Goal: Task Accomplishment & Management: Manage account settings

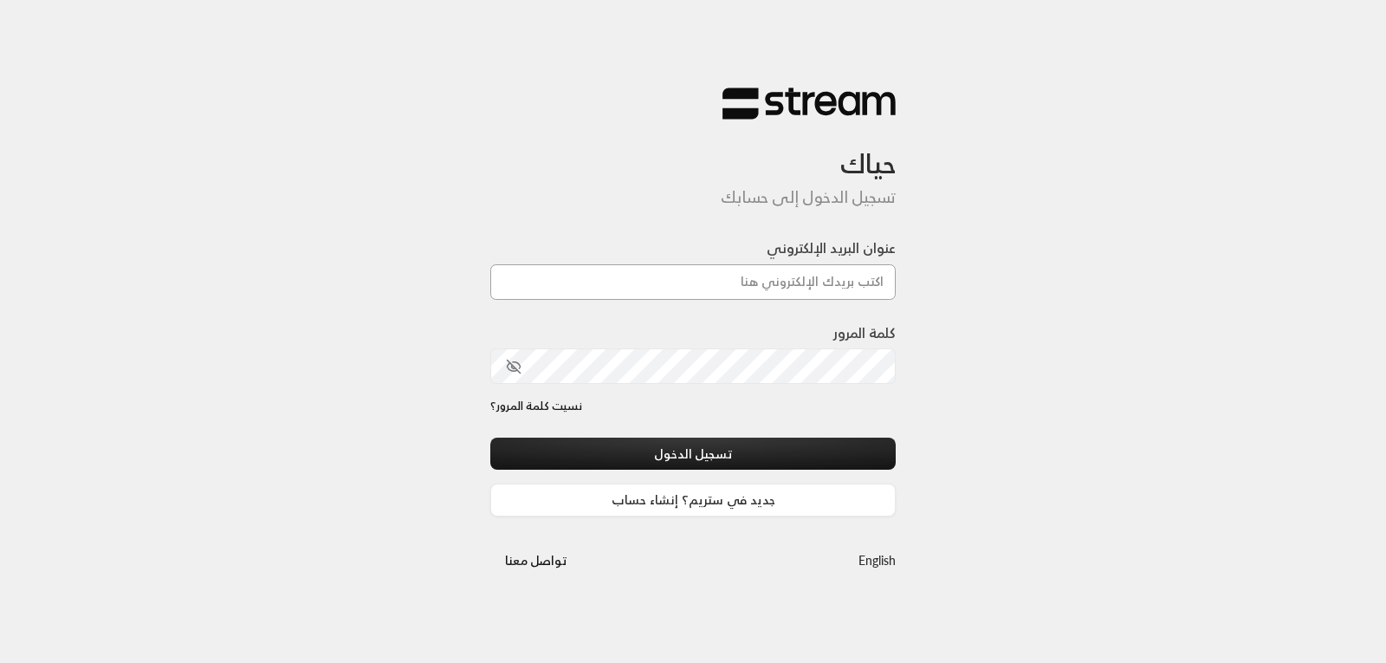
click at [761, 285] on input "عنوان البريد الإلكتروني" at bounding box center [692, 282] width 405 height 36
type input "[EMAIL_ADDRESS][DOMAIN_NAME]"
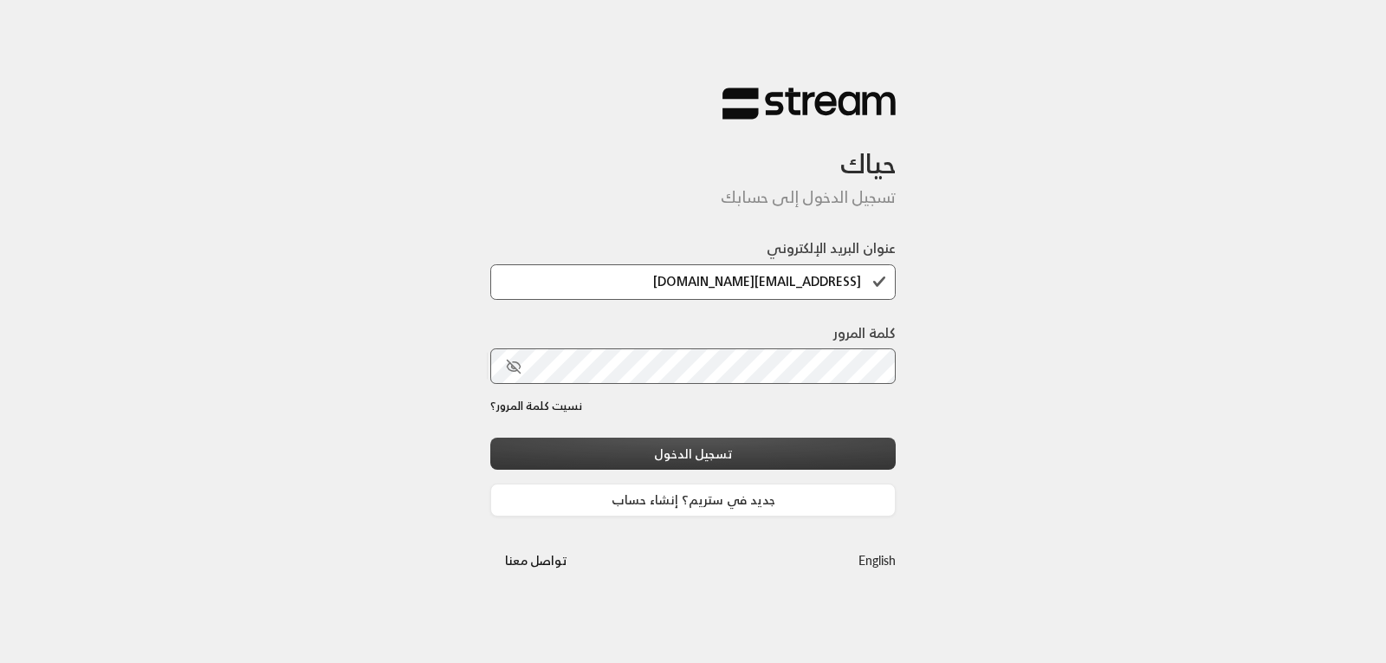
click at [696, 457] on button "تسجيل الدخول" at bounding box center [692, 453] width 405 height 32
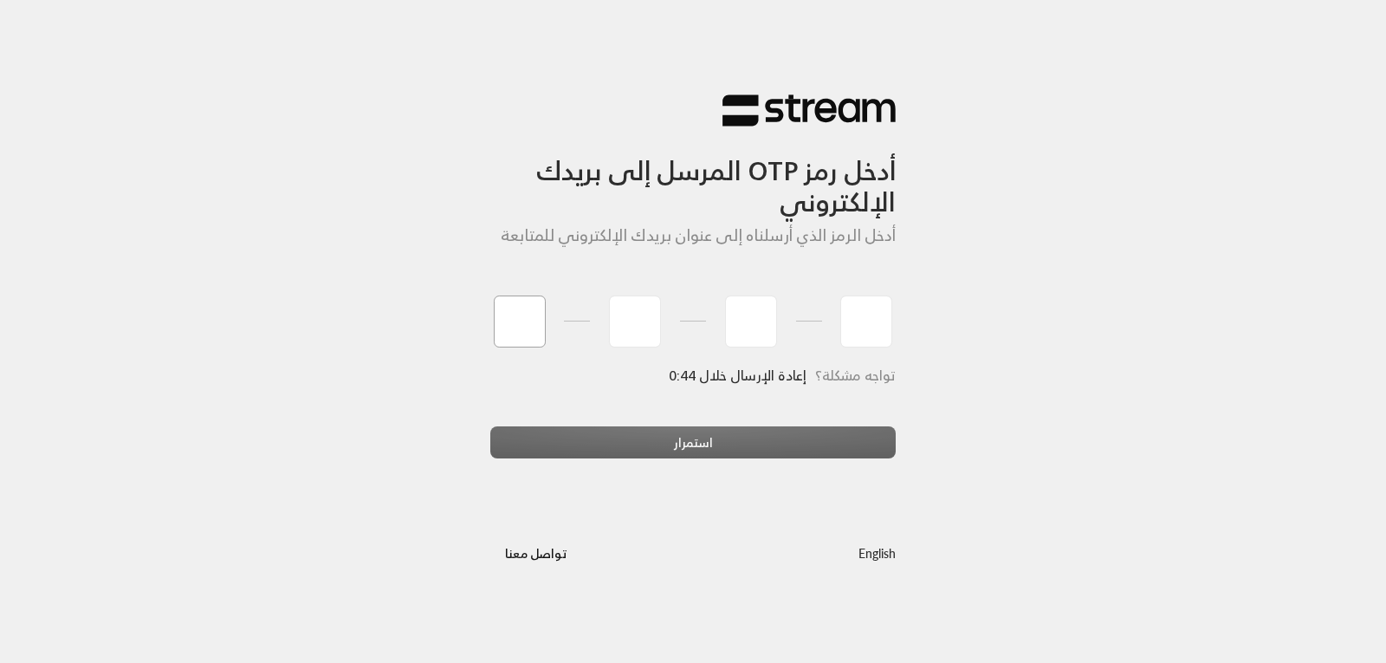
type input "4"
type input "9"
type input "5"
type input "7"
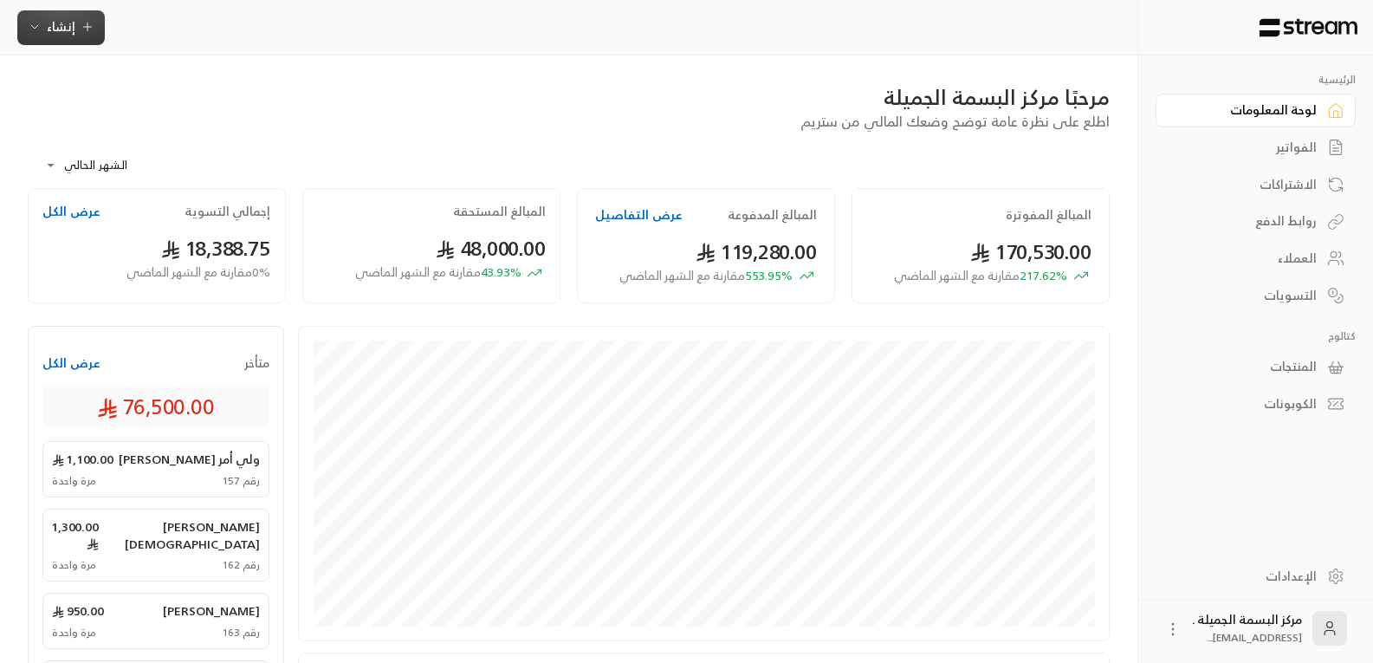
click at [64, 18] on span "إنشاء" at bounding box center [61, 27] width 29 height 22
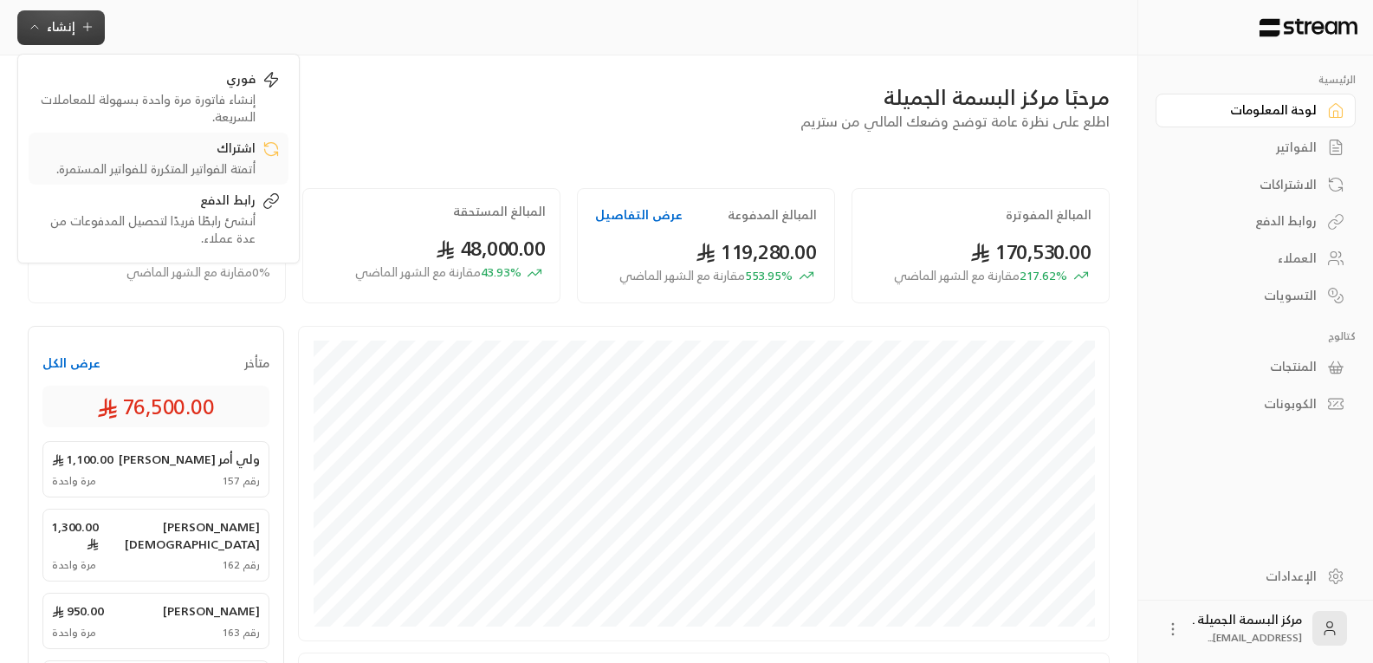
click at [206, 160] on div "أتمتة الفواتير المتكررة للفواتير المستمرة." at bounding box center [146, 168] width 218 height 17
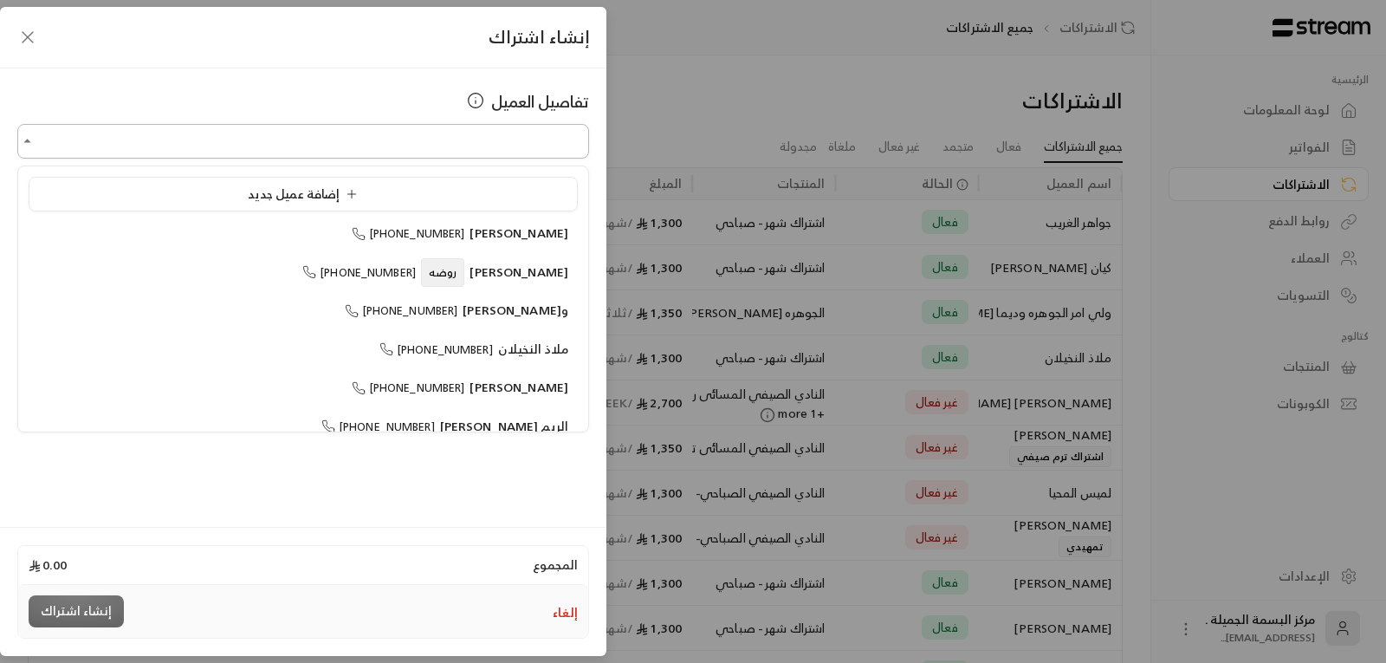
click at [283, 144] on input "اختر العميل" at bounding box center [303, 141] width 572 height 30
click at [411, 271] on span "[PHONE_NUMBER]" at bounding box center [408, 272] width 113 height 20
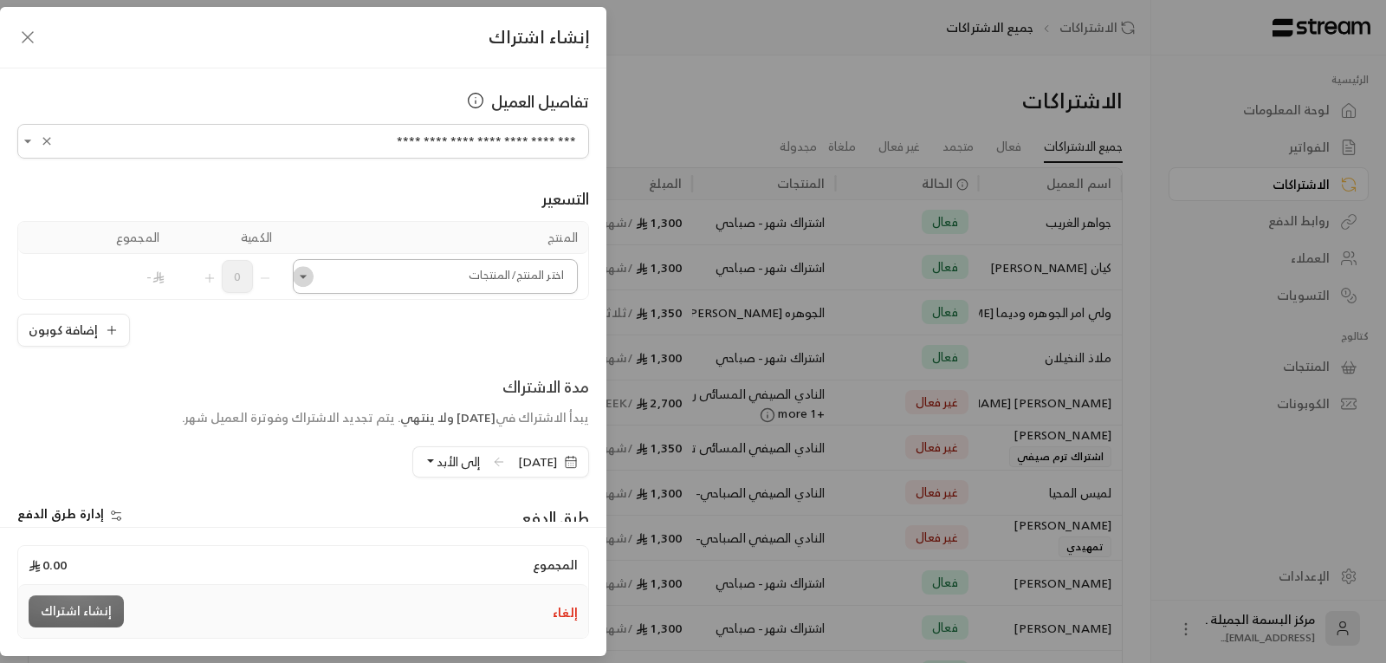
click at [305, 274] on icon "Open" at bounding box center [303, 276] width 17 height 17
type input "**********"
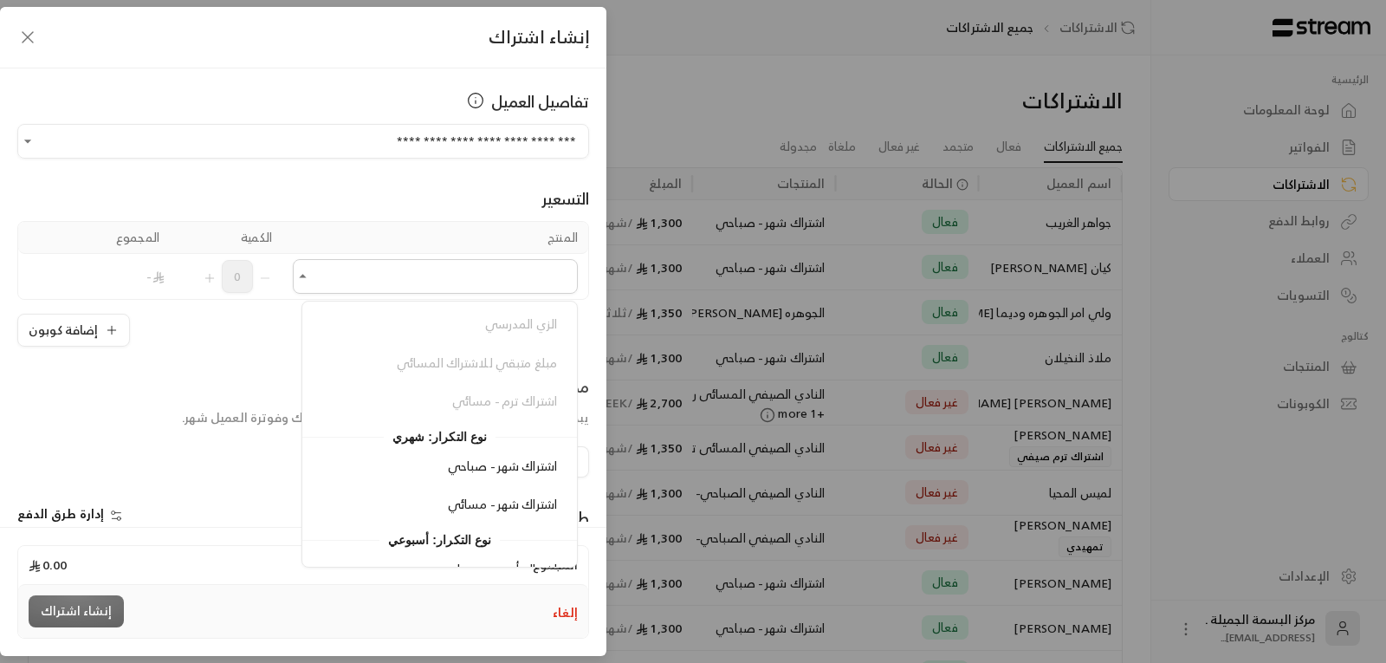
scroll to position [346, 0]
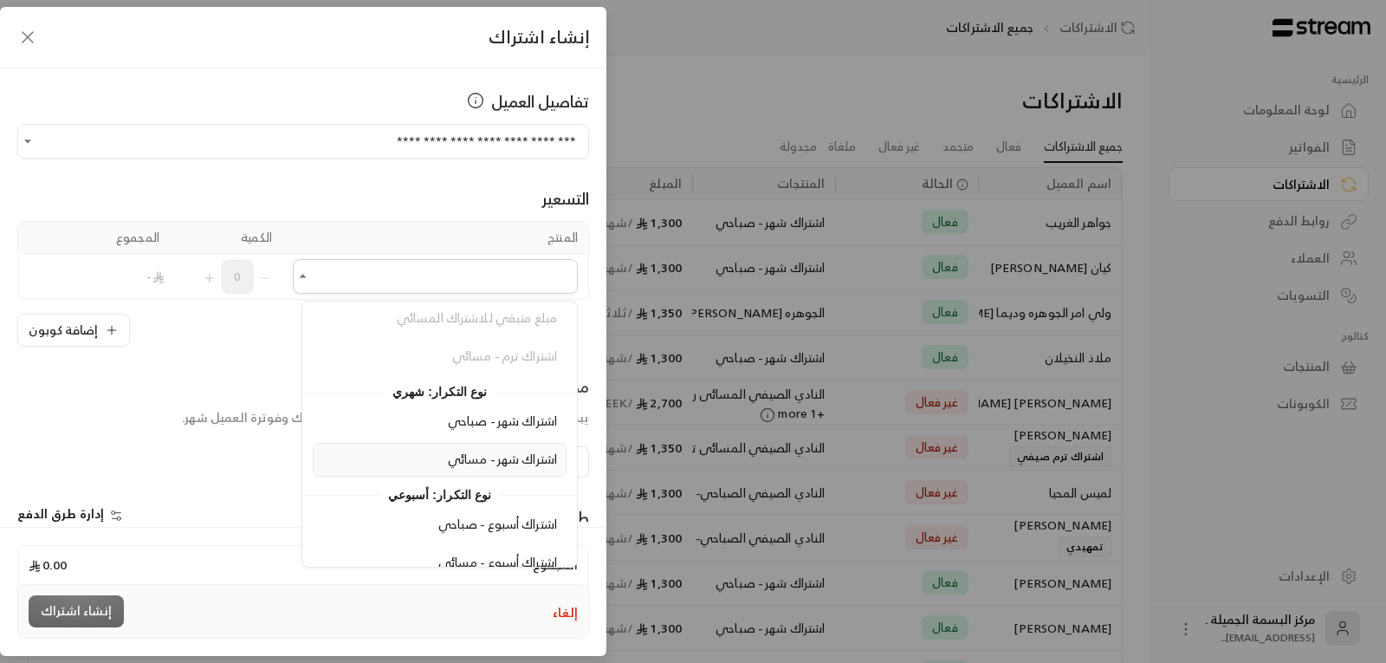
click at [508, 459] on span "اشتراك شهر - مسائي" at bounding box center [502, 459] width 109 height 22
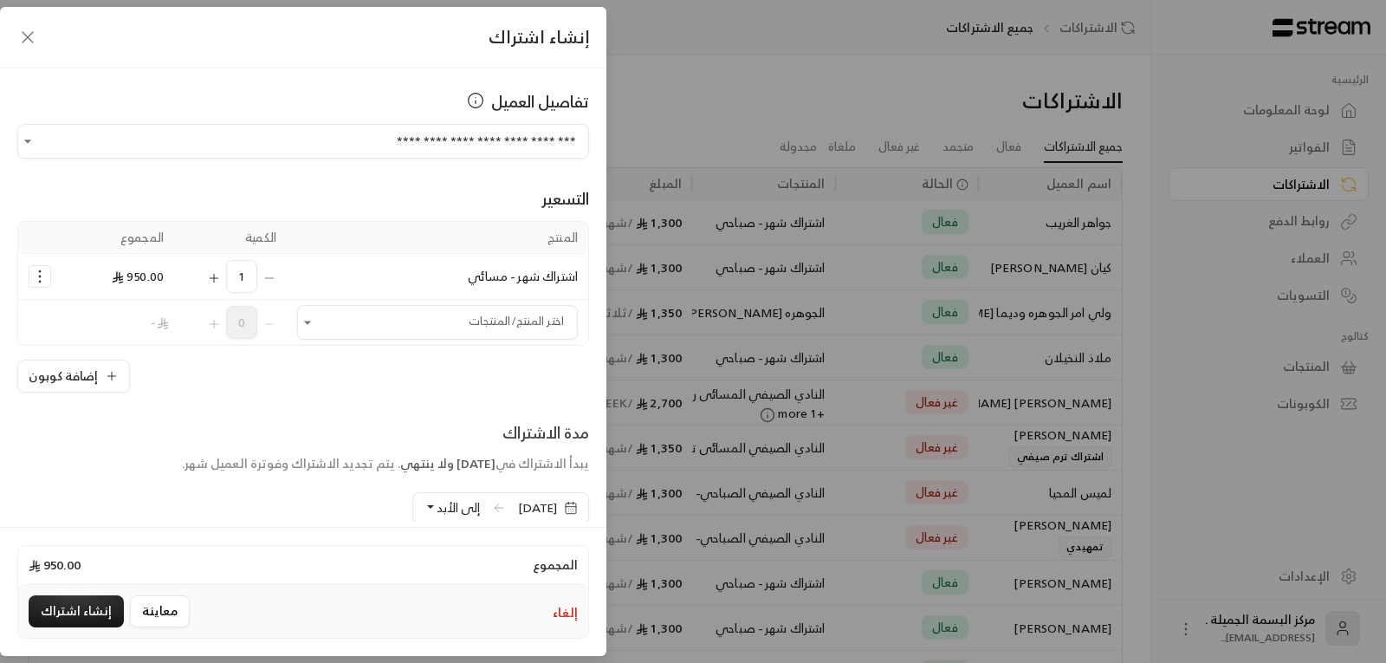
click at [424, 505] on button "إلى الأبد" at bounding box center [452, 507] width 56 height 29
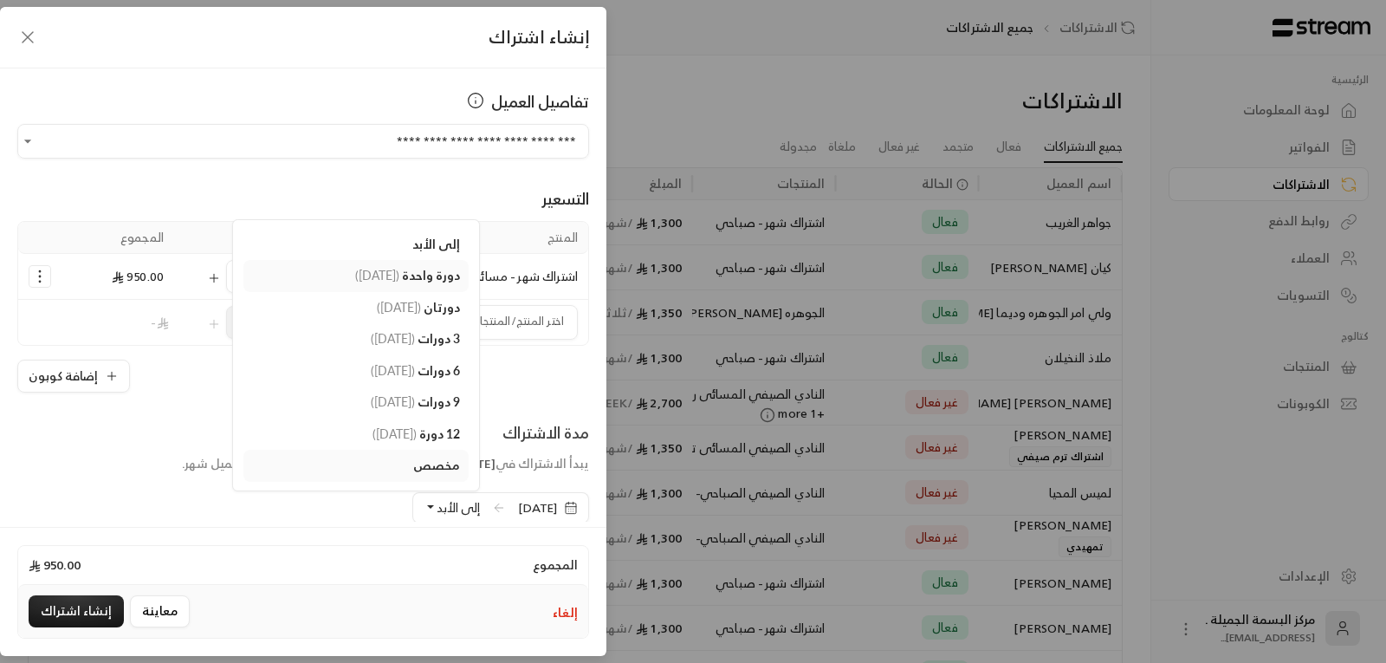
click at [361, 268] on span "( [DATE] )" at bounding box center [377, 275] width 44 height 15
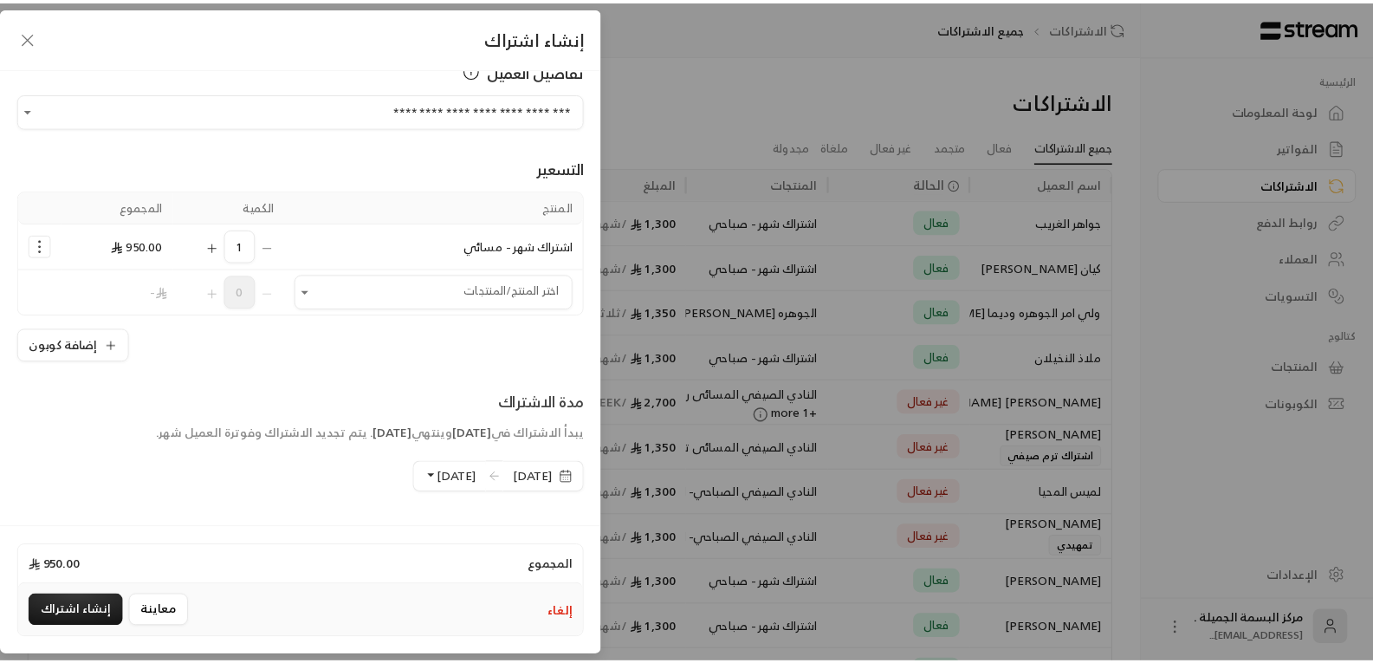
scroll to position [0, 0]
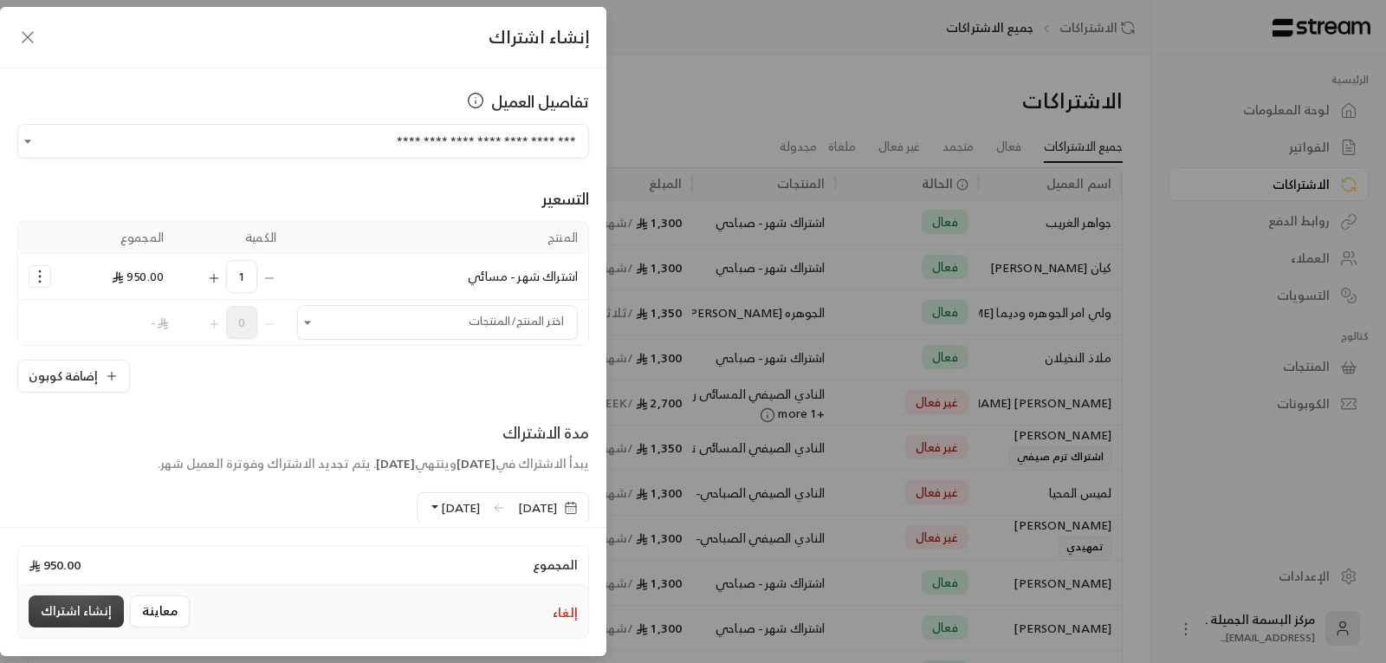
click at [38, 613] on button "إنشاء اشتراك" at bounding box center [76, 611] width 95 height 32
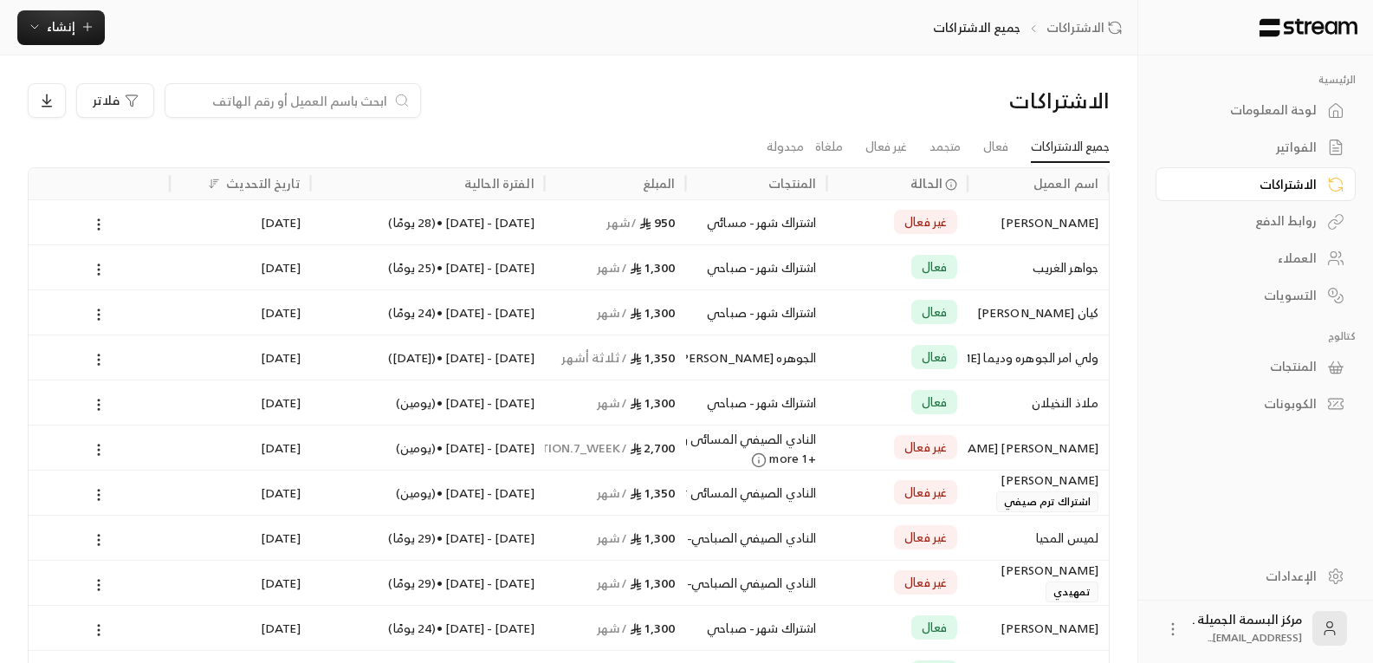
click at [188, 101] on input at bounding box center [281, 100] width 211 height 19
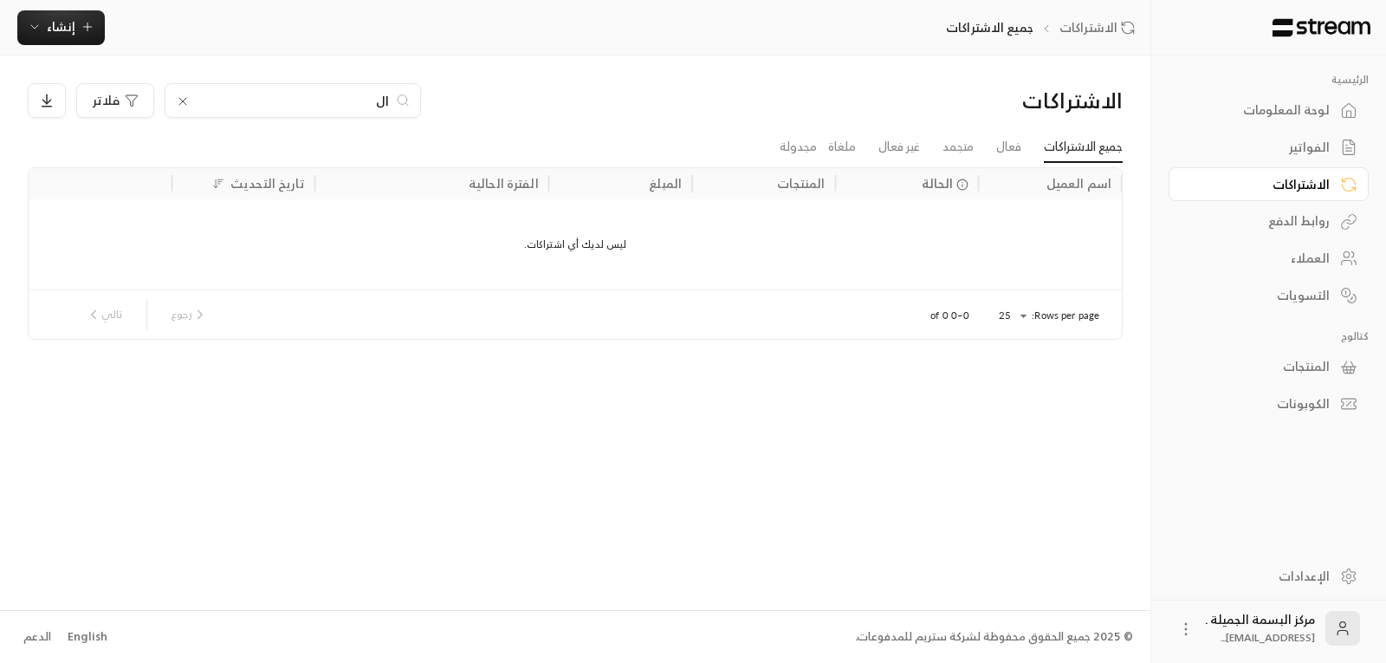
type input "ا"
type input "و"
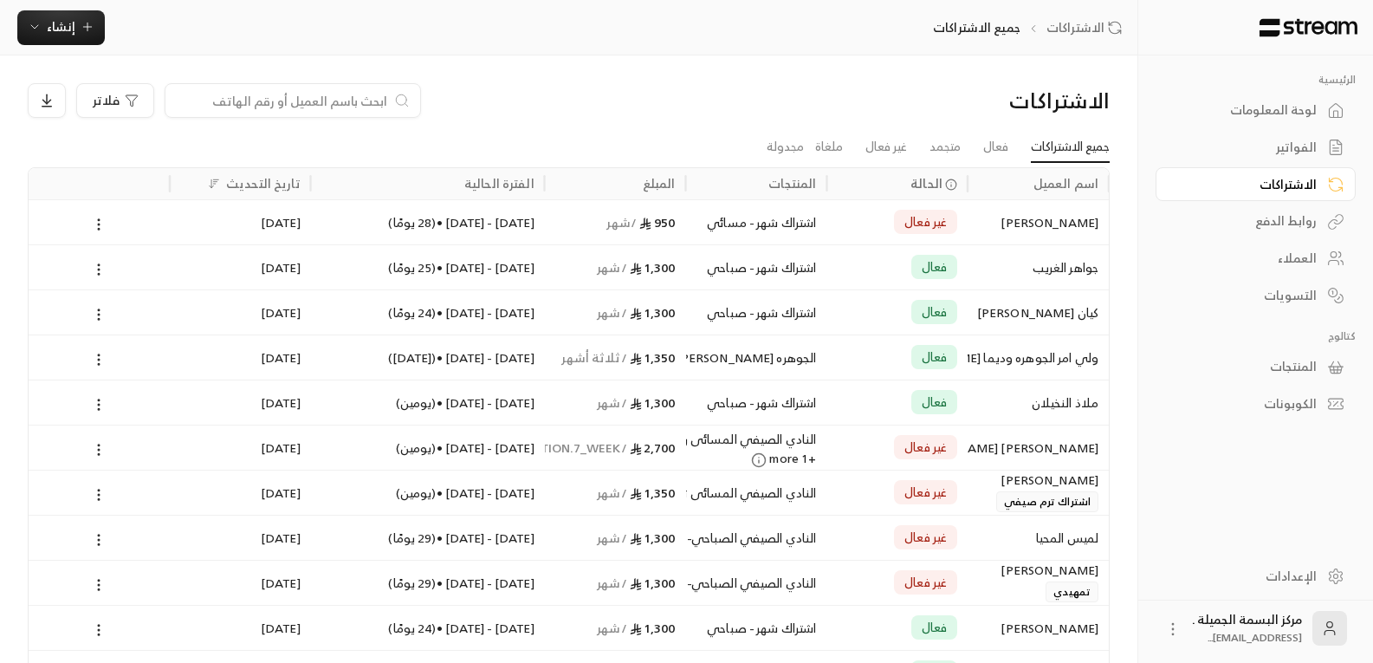
click at [1305, 257] on div "العملاء" at bounding box center [1246, 257] width 139 height 17
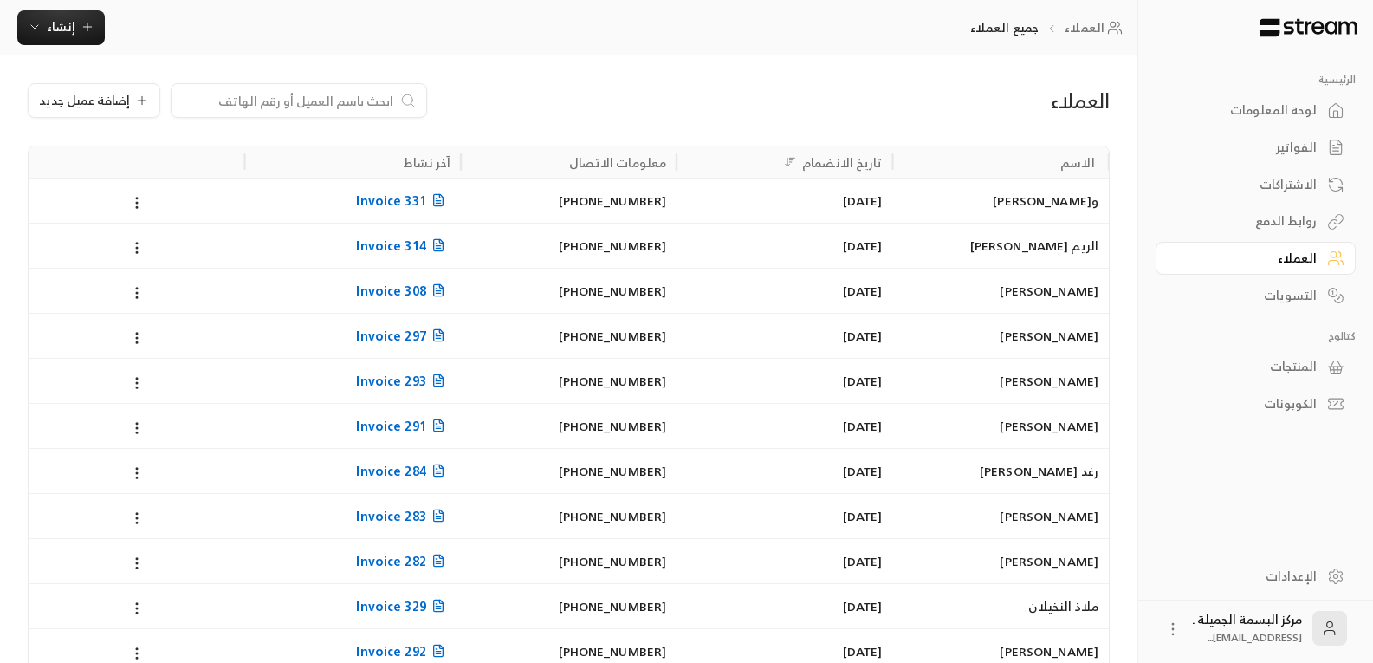
click at [541, 197] on div "[PHONE_NUMBER]" at bounding box center [568, 200] width 195 height 44
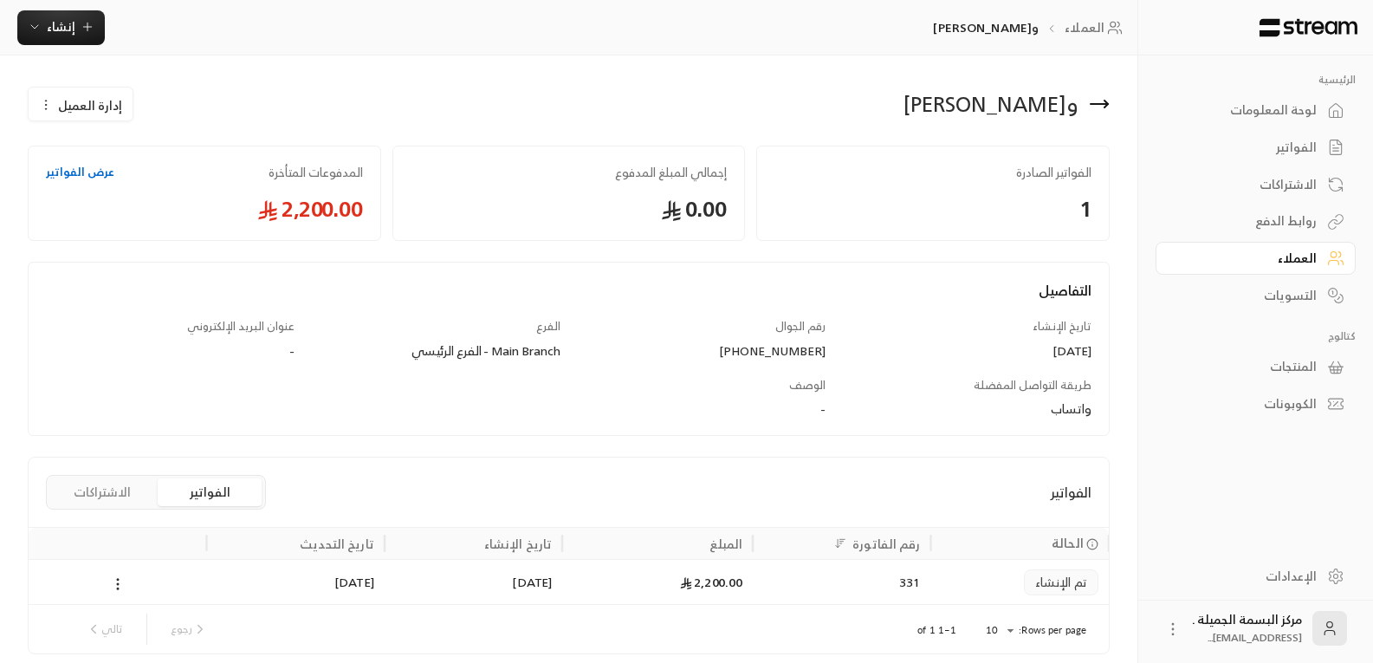
click at [1102, 101] on icon at bounding box center [1099, 104] width 21 height 21
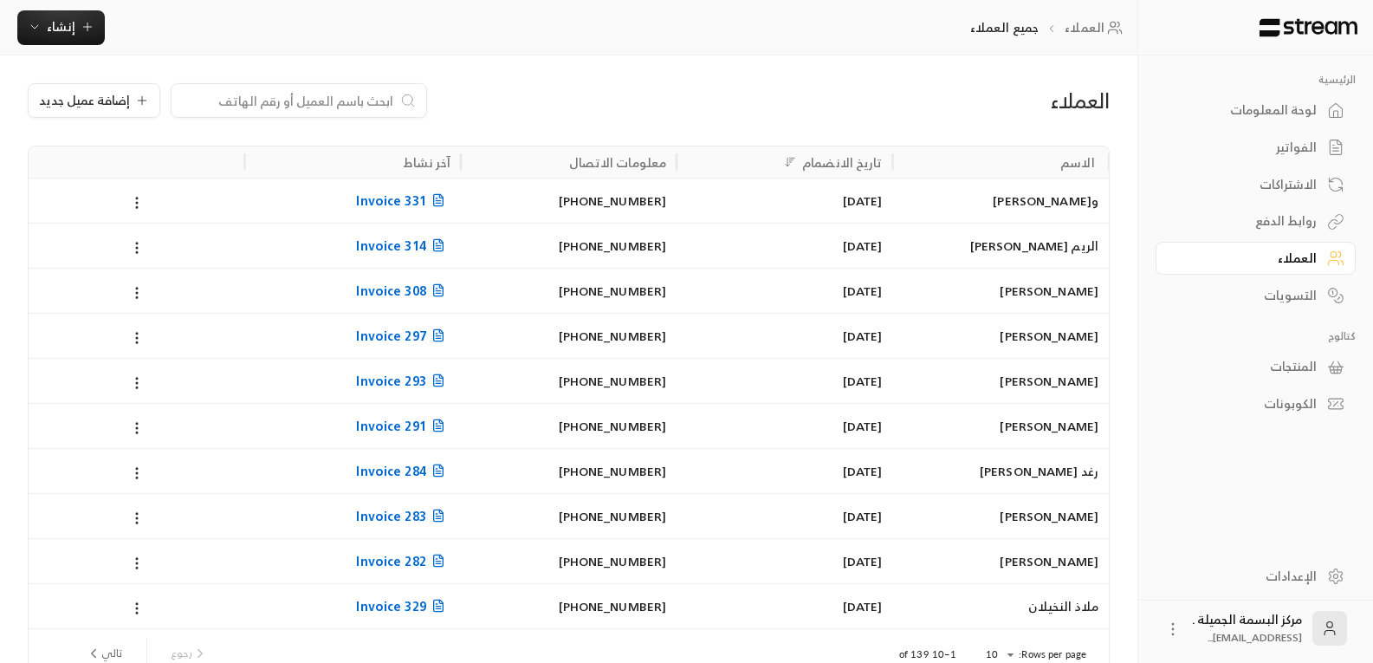
click at [1287, 189] on div "الاشتراكات" at bounding box center [1246, 184] width 139 height 17
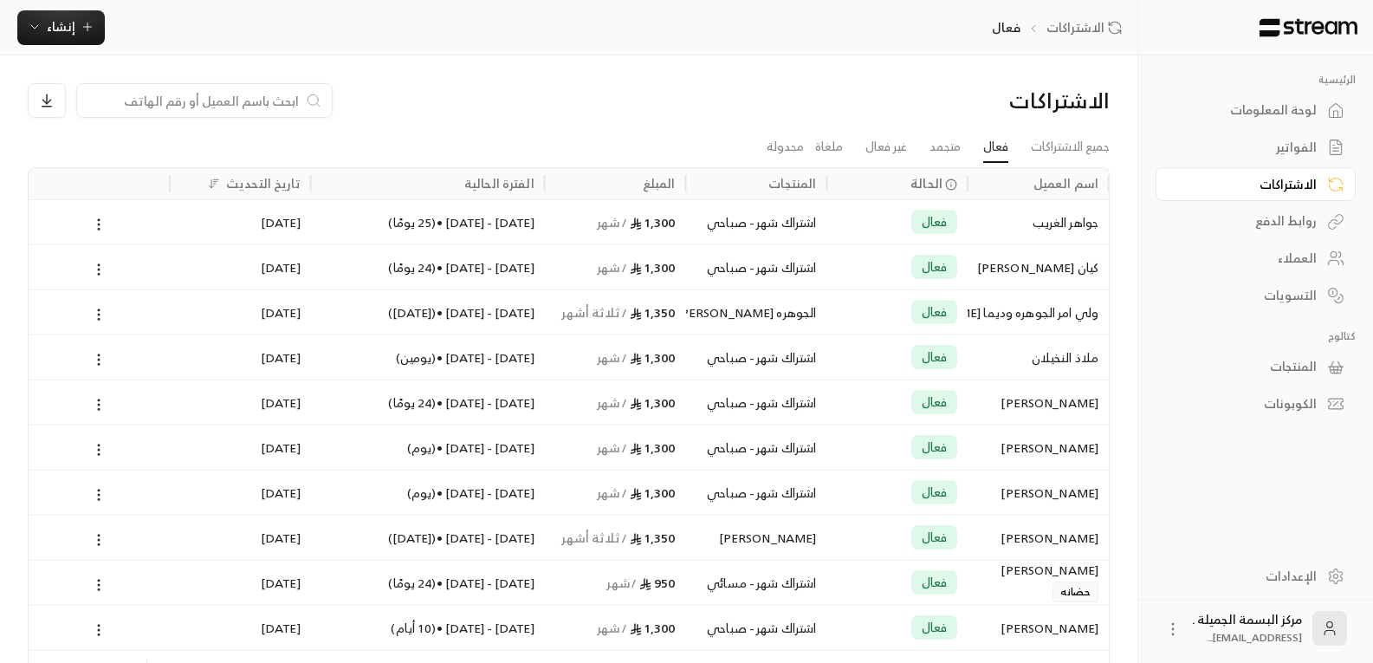
click at [1293, 256] on div "العملاء" at bounding box center [1246, 257] width 139 height 17
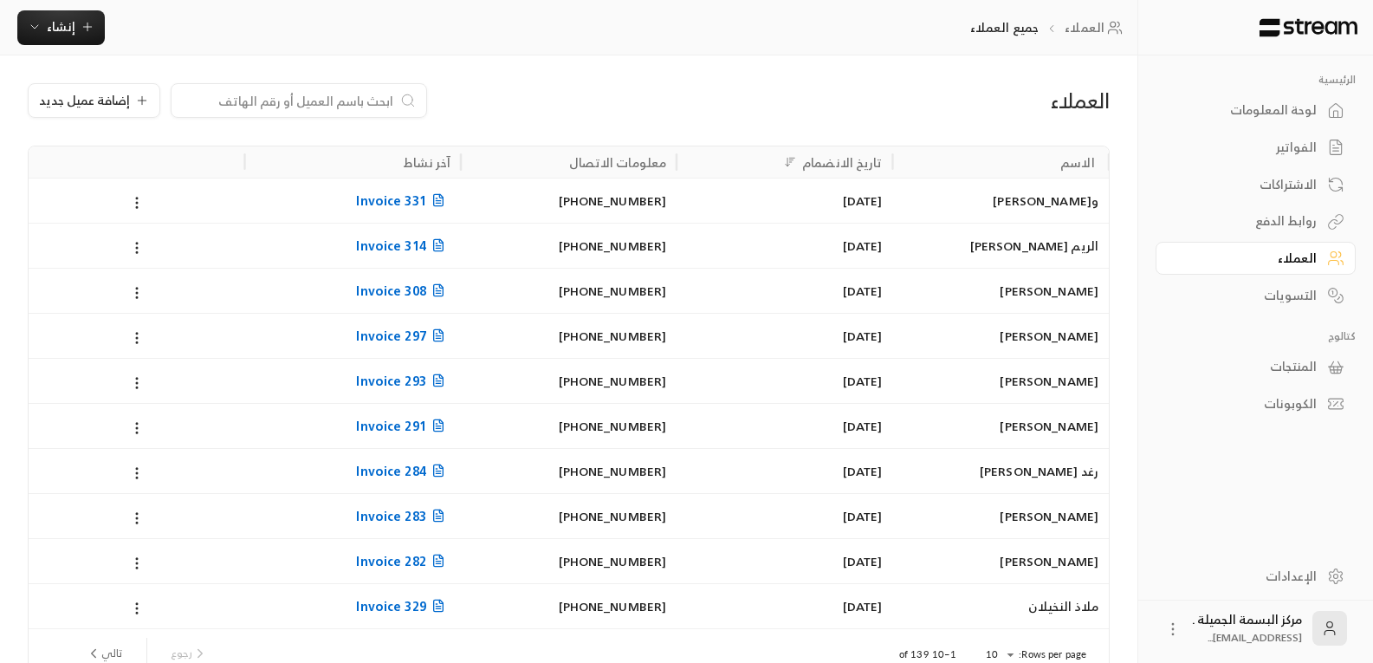
click at [295, 106] on input at bounding box center [287, 100] width 211 height 19
click at [786, 214] on div "[DATE]" at bounding box center [784, 200] width 195 height 44
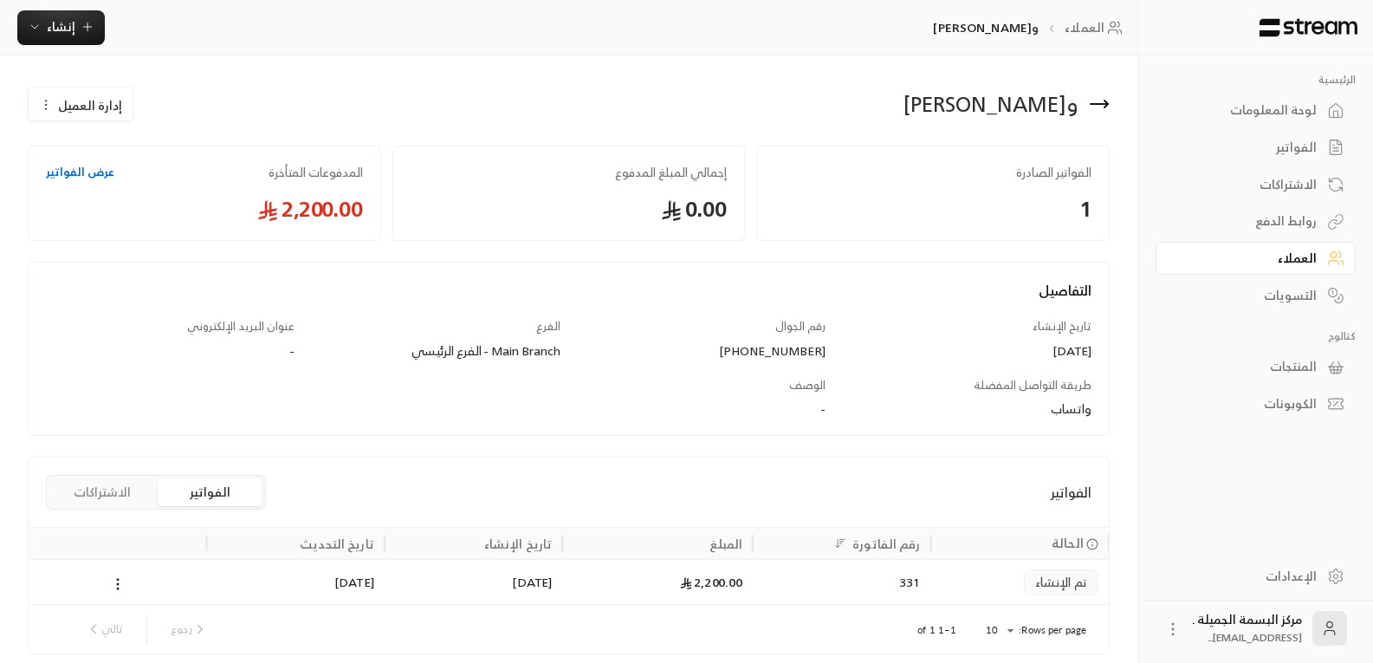
click at [86, 164] on link "عرض الفواتير" at bounding box center [80, 172] width 68 height 17
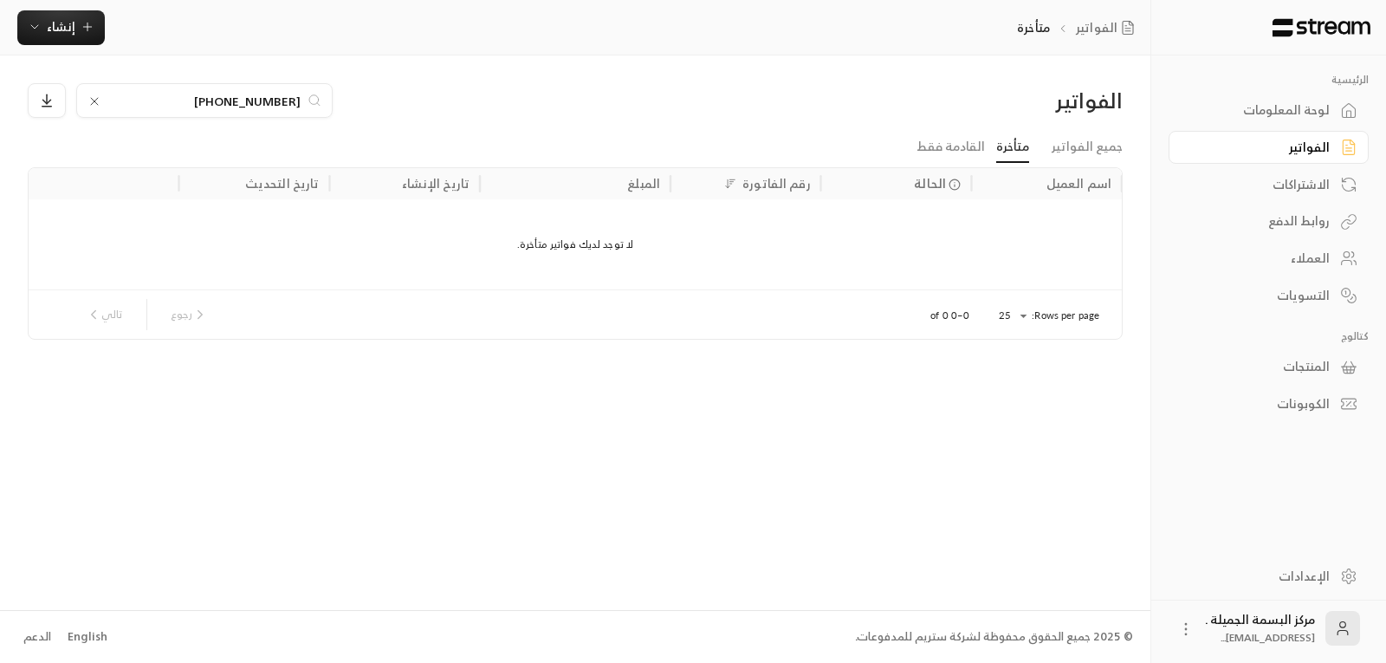
click at [1324, 262] on div "العملاء" at bounding box center [1259, 257] width 139 height 17
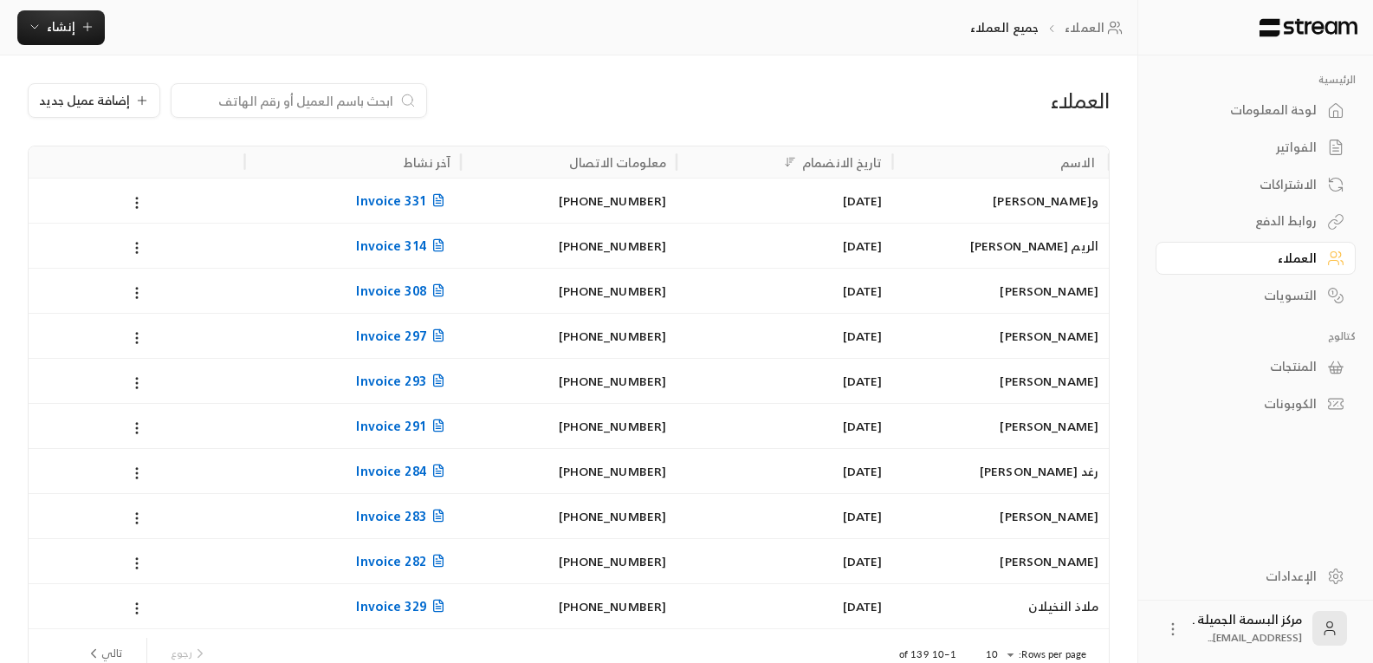
click at [1324, 262] on link "العملاء" at bounding box center [1256, 259] width 200 height 34
